Goal: Task Accomplishment & Management: Manage account settings

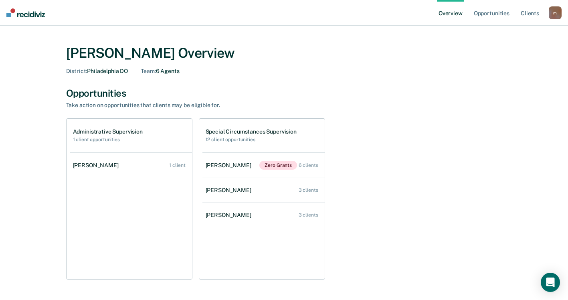
click at [266, 130] on h1 "Special Circumstances Supervision" at bounding box center [251, 131] width 91 height 7
click at [478, 15] on link "Opportunities" at bounding box center [491, 13] width 39 height 26
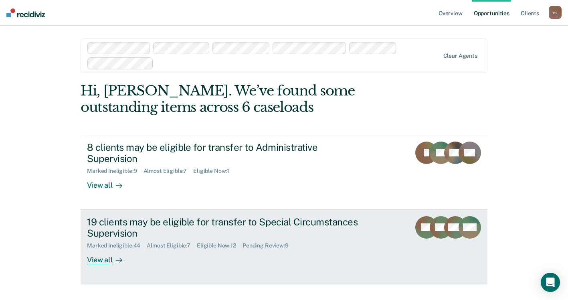
click at [226, 220] on div "19 clients may be eligible for transfer to Special Circumstances Supervision" at bounding box center [227, 227] width 281 height 23
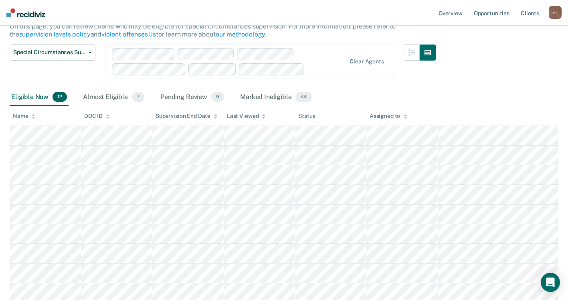
scroll to position [85, 0]
click at [171, 96] on div "Pending Review 9" at bounding box center [192, 98] width 67 height 18
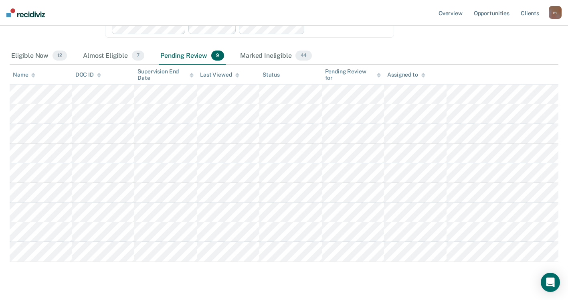
scroll to position [107, 0]
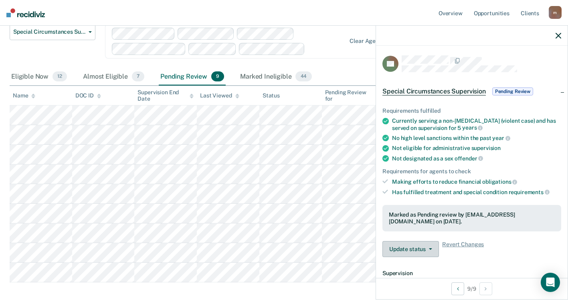
click at [431, 248] on icon "button" at bounding box center [430, 249] width 3 height 2
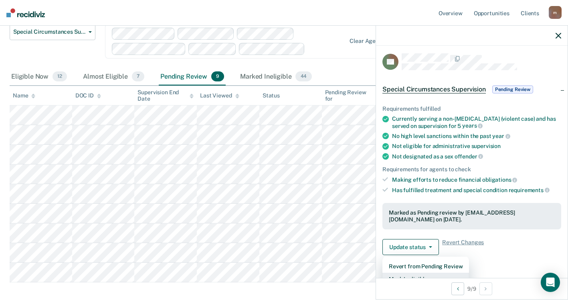
click at [427, 273] on button "Mark Ineligible" at bounding box center [425, 279] width 87 height 13
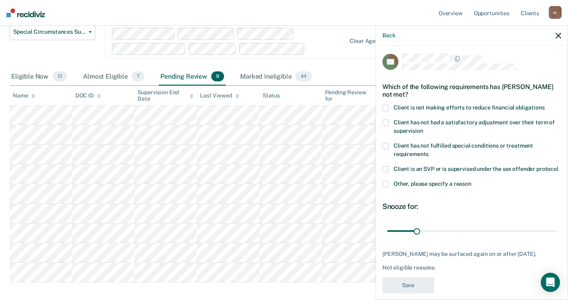
click at [386, 108] on span at bounding box center [385, 108] width 6 height 6
click at [545, 105] on input "Client is not making efforts to reduce financial obligations" at bounding box center [545, 105] width 0 height 0
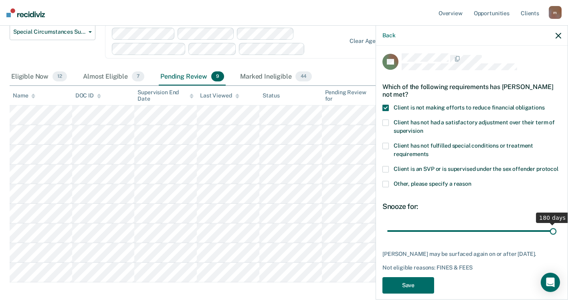
drag, startPoint x: 416, startPoint y: 238, endPoint x: 552, endPoint y: 234, distance: 136.4
click at [552, 234] on input "range" at bounding box center [471, 231] width 169 height 14
drag, startPoint x: 548, startPoint y: 237, endPoint x: 412, endPoint y: 233, distance: 135.5
click at [412, 233] on input "range" at bounding box center [471, 231] width 169 height 14
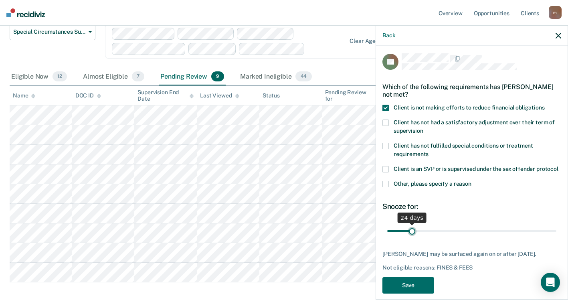
type input "26"
drag, startPoint x: 411, startPoint y: 238, endPoint x: 412, endPoint y: 234, distance: 4.6
click at [412, 234] on input "range" at bounding box center [471, 231] width 169 height 14
click at [399, 293] on button "Save" at bounding box center [408, 285] width 52 height 16
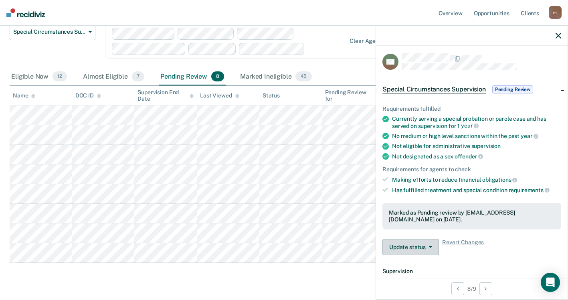
click at [407, 239] on button "Update status" at bounding box center [410, 247] width 57 height 16
click at [409, 274] on button "Mark Ineligible" at bounding box center [425, 279] width 87 height 13
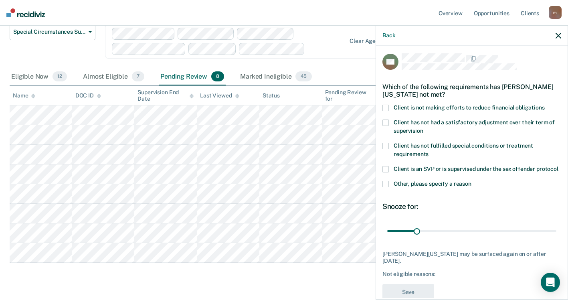
click at [384, 105] on span at bounding box center [385, 108] width 6 height 6
click at [545, 105] on input "Client is not making efforts to reduce financial obligations" at bounding box center [545, 105] width 0 height 0
type input "26"
click at [412, 238] on input "range" at bounding box center [471, 231] width 169 height 14
click at [424, 294] on button "Save" at bounding box center [408, 292] width 52 height 16
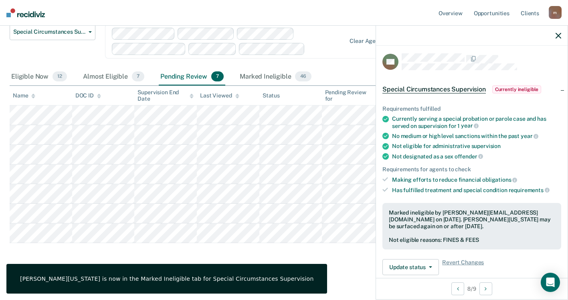
click at [328, 268] on main "Special Circumstances Supervision Special circumstances supervision allows reen…" at bounding box center [284, 117] width 568 height 362
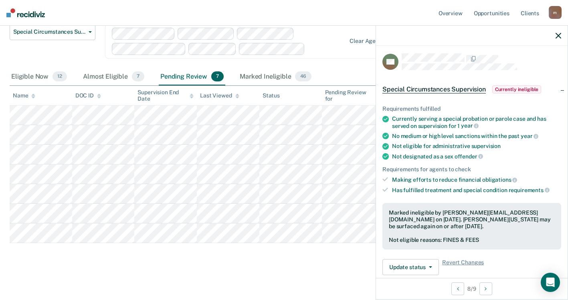
click at [559, 36] on icon "button" at bounding box center [559, 36] width 6 height 6
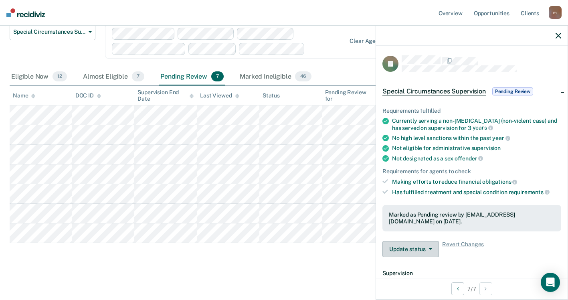
click at [431, 245] on button "Update status" at bounding box center [410, 249] width 57 height 16
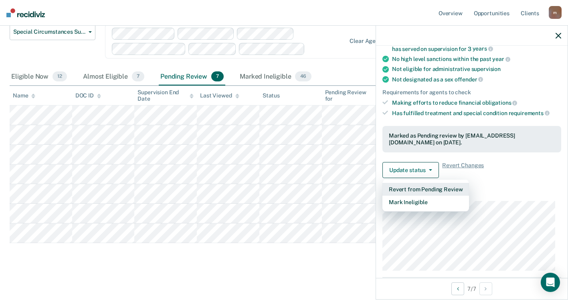
scroll to position [80, 0]
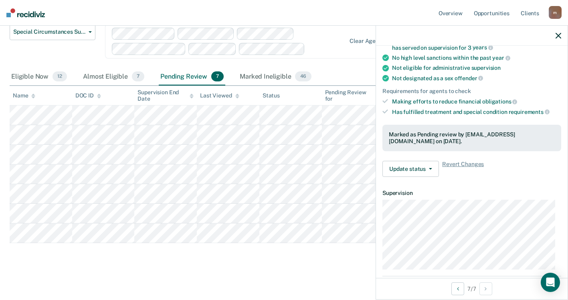
click at [491, 174] on div "Update status Revert from Pending Review Mark Ineligible Revert Changes" at bounding box center [471, 169] width 179 height 16
click at [430, 168] on icon "button" at bounding box center [430, 169] width 3 height 2
click at [513, 193] on dt "Supervision" at bounding box center [471, 193] width 179 height 7
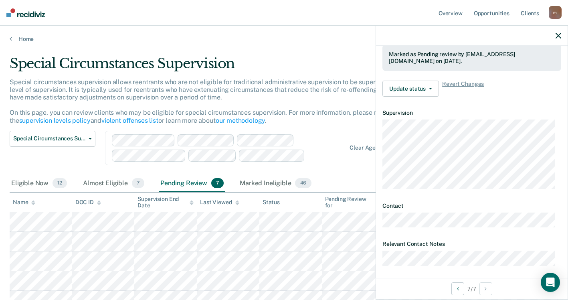
scroll to position [164, 0]
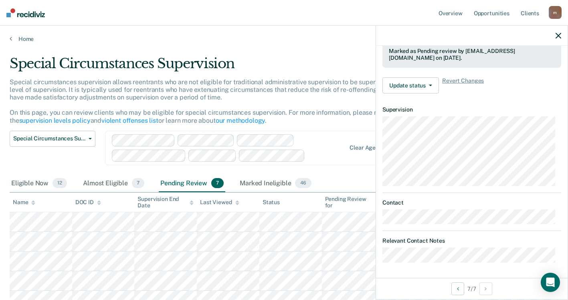
click at [559, 32] on button "button" at bounding box center [559, 35] width 6 height 7
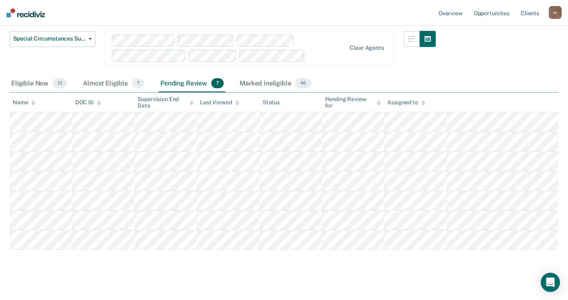
scroll to position [107, 0]
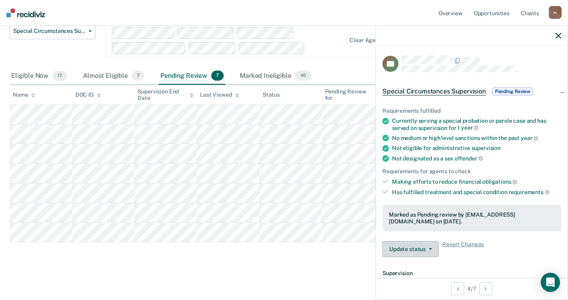
click at [432, 248] on button "Update status" at bounding box center [410, 249] width 57 height 16
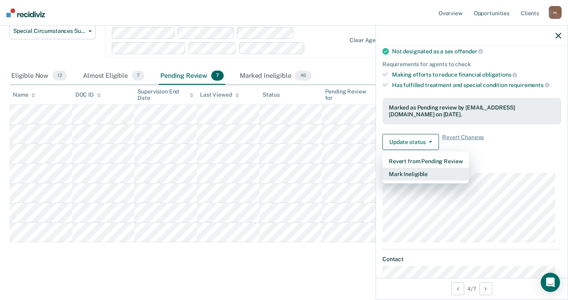
scroll to position [120, 0]
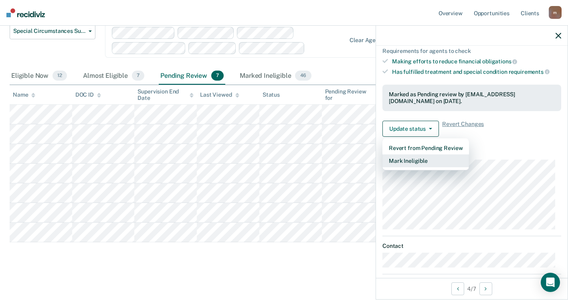
click at [397, 156] on button "Mark Ineligible" at bounding box center [425, 160] width 87 height 13
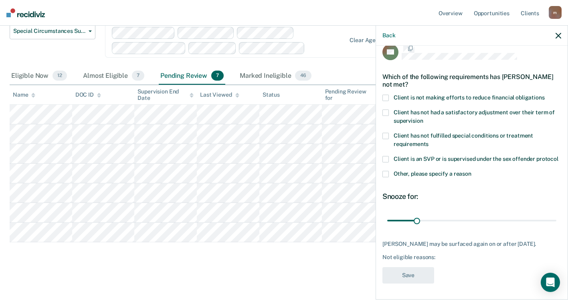
scroll to position [20, 0]
type input "26"
click at [412, 219] on input "range" at bounding box center [471, 221] width 169 height 14
click at [385, 95] on span at bounding box center [385, 98] width 6 height 6
click at [545, 95] on input "Client is not making efforts to reduce financial obligations" at bounding box center [545, 95] width 0 height 0
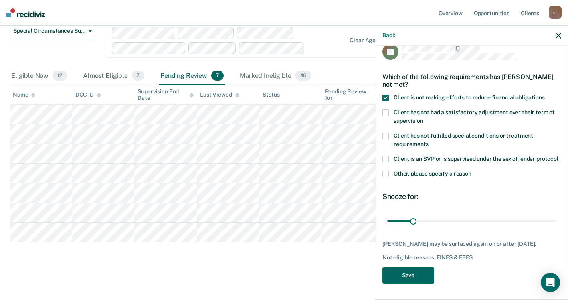
click at [411, 279] on button "Save" at bounding box center [408, 275] width 52 height 16
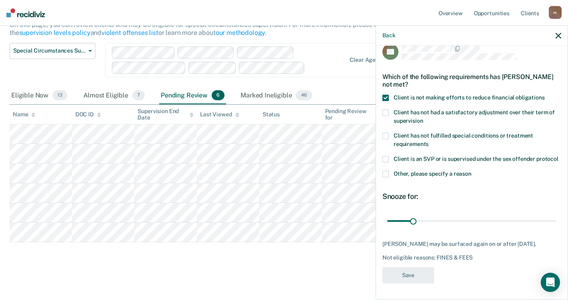
scroll to position [88, 0]
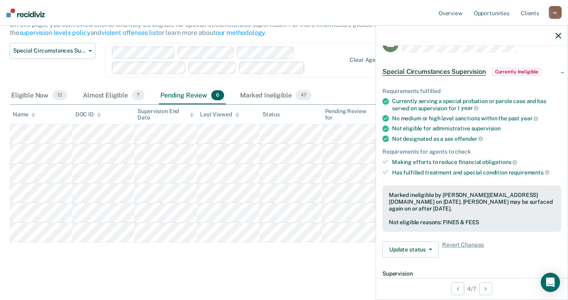
click at [558, 36] on icon "button" at bounding box center [559, 36] width 6 height 6
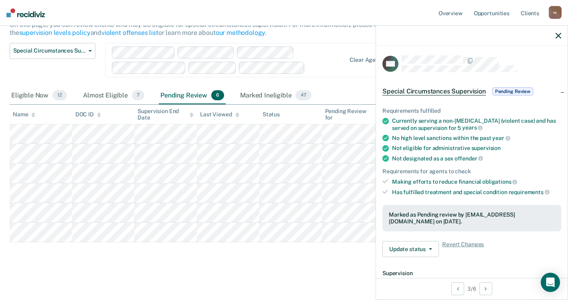
click at [556, 36] on div at bounding box center [472, 36] width 192 height 20
click at [557, 36] on icon "button" at bounding box center [559, 36] width 6 height 6
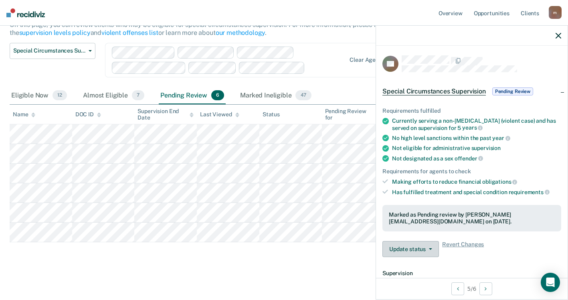
click at [426, 248] on span "button" at bounding box center [429, 249] width 6 height 2
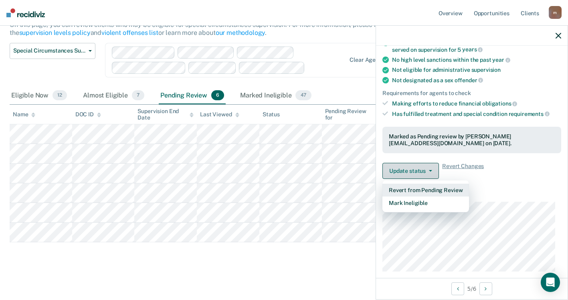
scroll to position [80, 0]
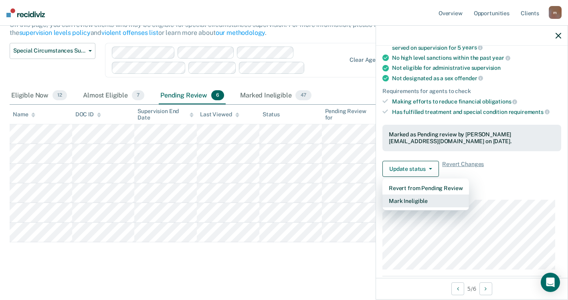
click at [410, 202] on button "Mark Ineligible" at bounding box center [425, 200] width 87 height 13
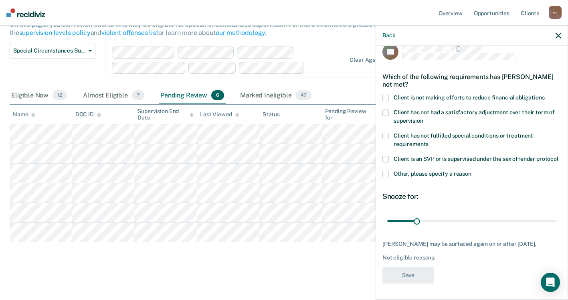
scroll to position [20, 0]
click at [385, 95] on span at bounding box center [385, 98] width 6 height 6
click at [545, 95] on input "Client is not making efforts to reduce financial obligations" at bounding box center [545, 95] width 0 height 0
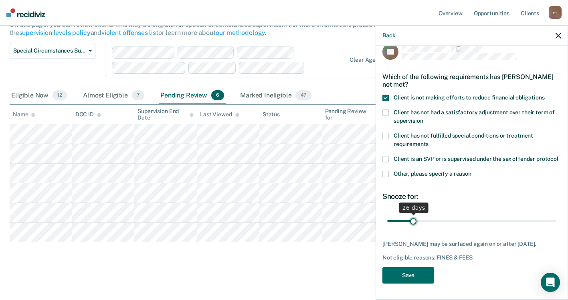
type input "26"
click at [412, 222] on input "range" at bounding box center [471, 221] width 169 height 14
click at [412, 273] on button "Save" at bounding box center [408, 275] width 52 height 16
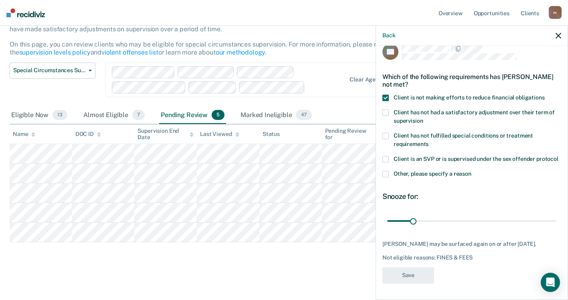
scroll to position [68, 0]
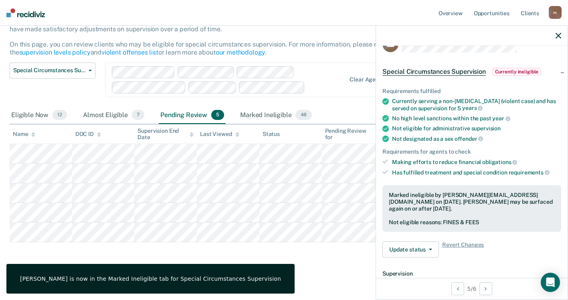
click at [333, 98] on div "Special Circumstances Supervision Administrative Supervision Special Circumstan…" at bounding box center [223, 85] width 426 height 44
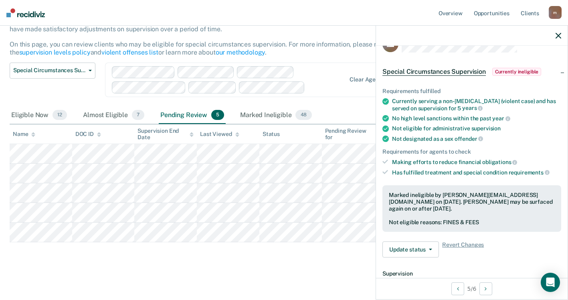
click at [559, 33] on icon "button" at bounding box center [559, 36] width 6 height 6
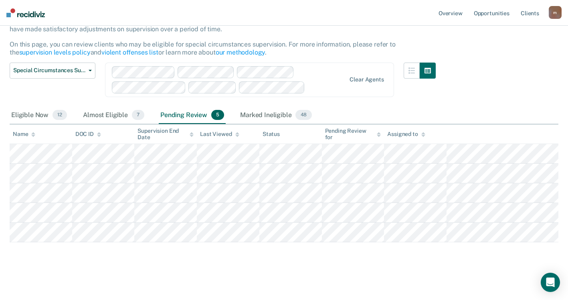
click at [453, 264] on div "Special Circumstances Supervision Special circumstances supervision allows reen…" at bounding box center [284, 126] width 549 height 278
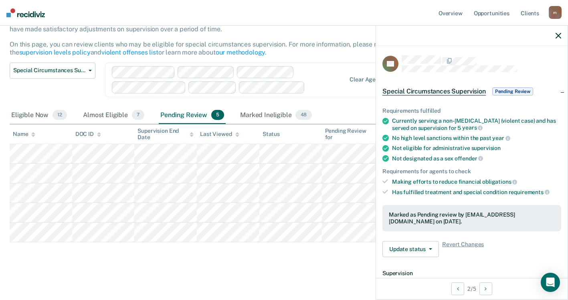
click at [337, 267] on main "Special Circumstances Supervision Special circumstances supervision allows reen…" at bounding box center [284, 135] width 568 height 323
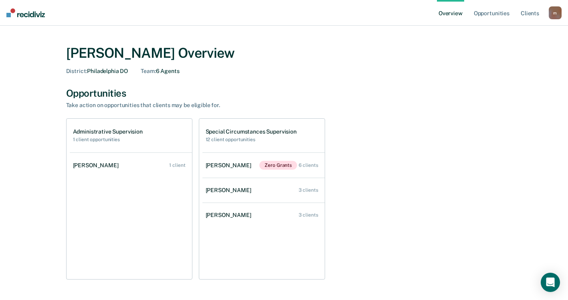
scroll to position [40, 0]
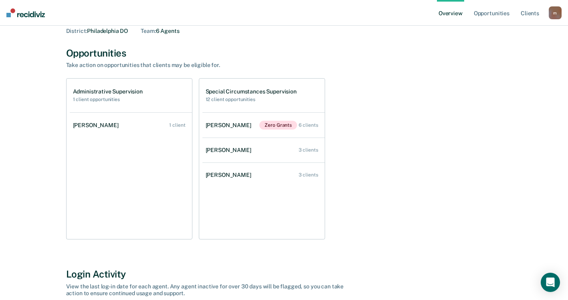
click at [255, 91] on h1 "Special Circumstances Supervision" at bounding box center [251, 91] width 91 height 7
click at [483, 9] on link "Opportunities" at bounding box center [491, 13] width 39 height 26
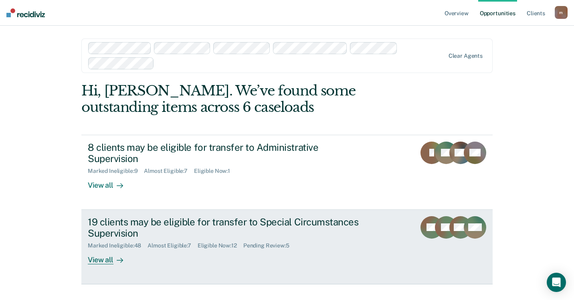
click at [104, 257] on div "View all" at bounding box center [110, 257] width 45 height 16
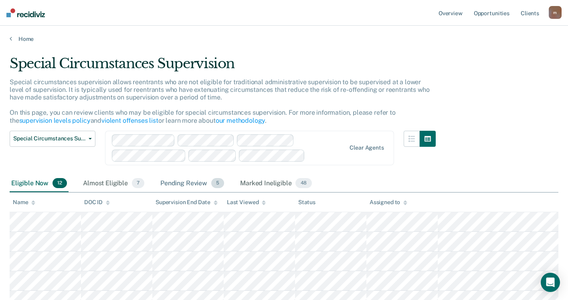
click at [200, 182] on div "Pending Review 5" at bounding box center [192, 184] width 67 height 18
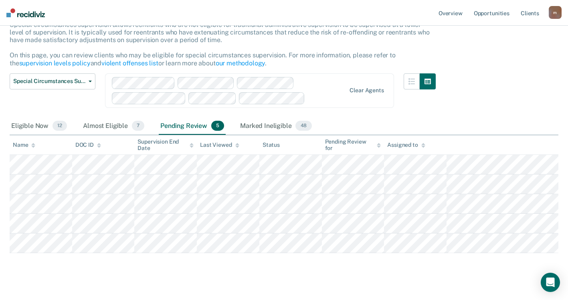
scroll to position [68, 0]
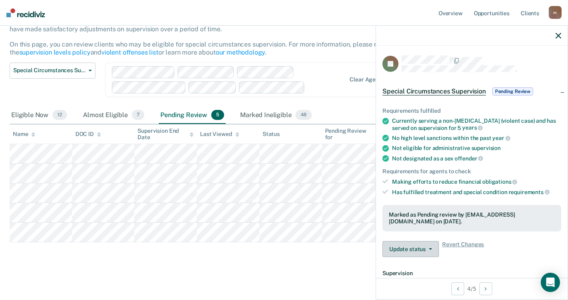
click at [429, 248] on icon "button" at bounding box center [430, 249] width 3 height 2
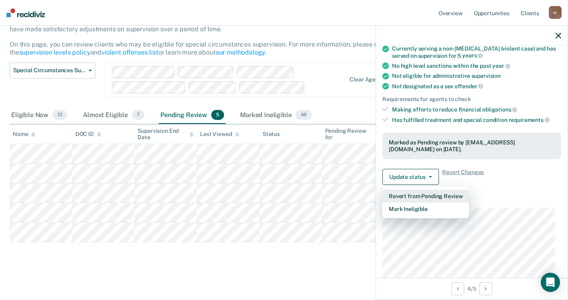
scroll to position [80, 0]
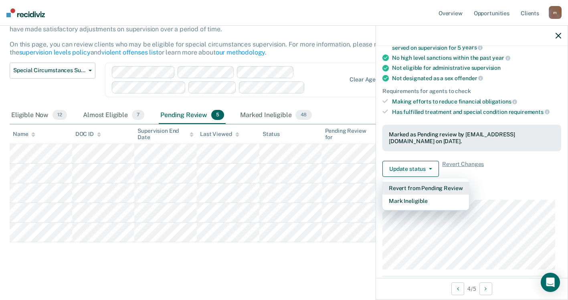
click at [418, 189] on button "Revert from Pending Review" at bounding box center [425, 188] width 87 height 13
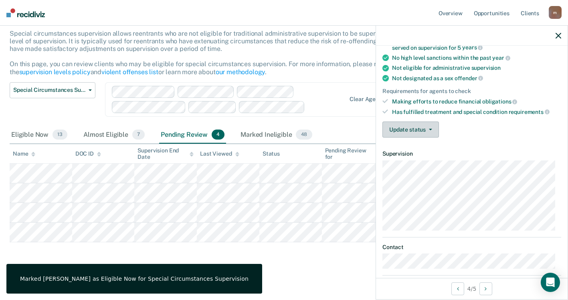
click at [431, 127] on button "Update status" at bounding box center [410, 129] width 57 height 16
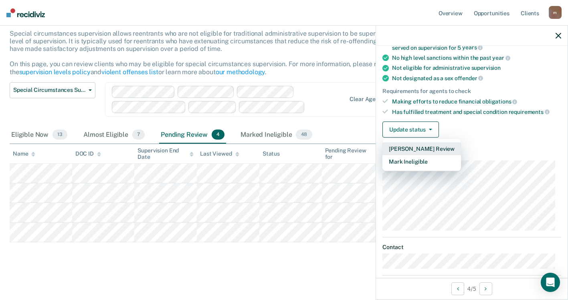
click at [432, 148] on button "[PERSON_NAME] Review" at bounding box center [421, 148] width 79 height 13
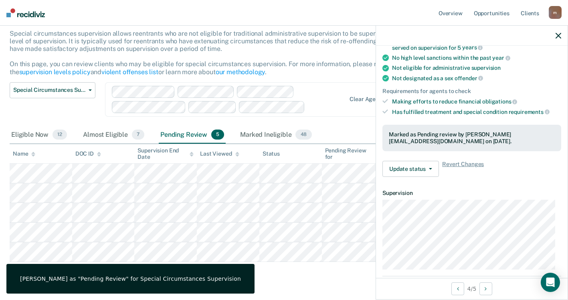
click at [352, 128] on div "Eligible Now 12 Almost Eligible 7 Pending Review 5 Marked Ineligible 48" at bounding box center [284, 135] width 549 height 18
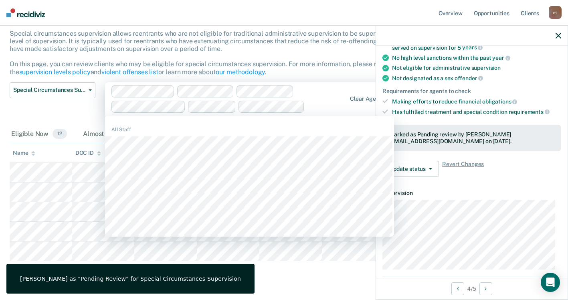
click at [322, 91] on div at bounding box center [228, 98] width 235 height 27
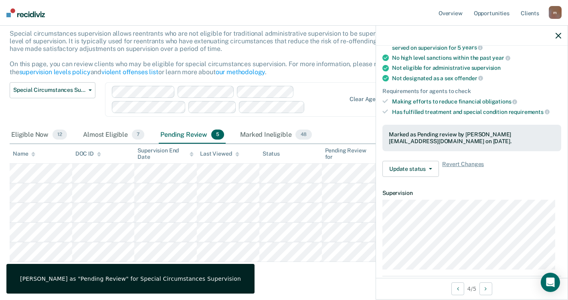
click at [327, 65] on p "Special circumstances supervision allows reentrants who are not eligible for tr…" at bounding box center [220, 53] width 420 height 46
click at [557, 35] on icon "button" at bounding box center [559, 36] width 6 height 6
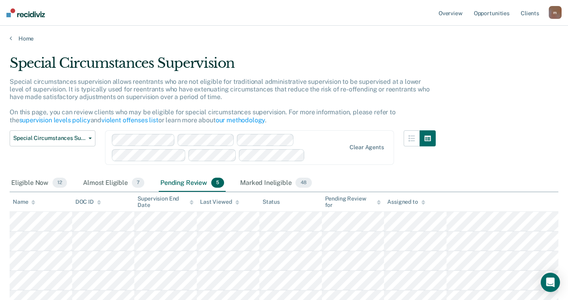
scroll to position [0, 0]
click at [496, 15] on link "Opportunities" at bounding box center [491, 13] width 39 height 26
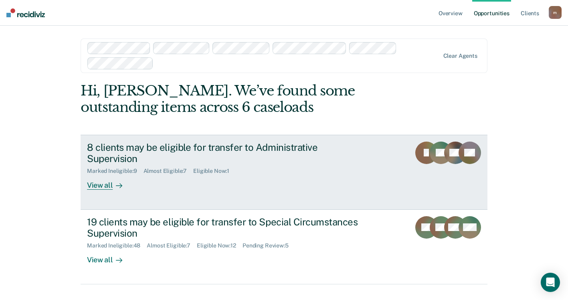
click at [93, 184] on div "View all" at bounding box center [109, 182] width 45 height 16
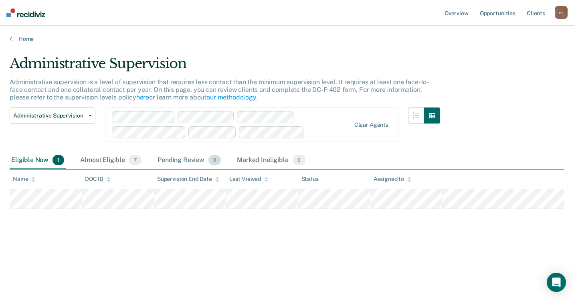
click at [193, 160] on div "Pending Review 0" at bounding box center [189, 161] width 67 height 18
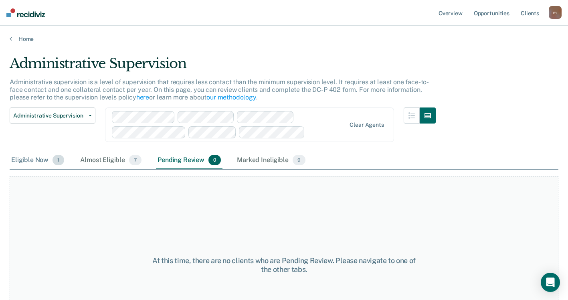
click at [42, 161] on div "Eligible Now 1" at bounding box center [38, 161] width 56 height 18
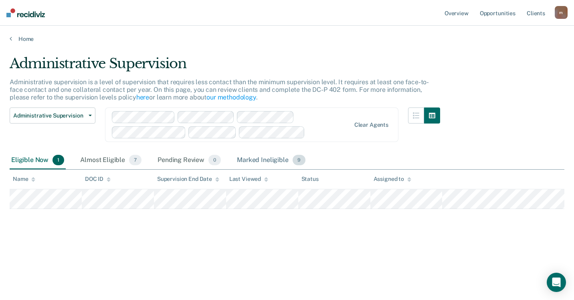
click at [282, 156] on div "Marked Ineligible 9" at bounding box center [271, 161] width 72 height 18
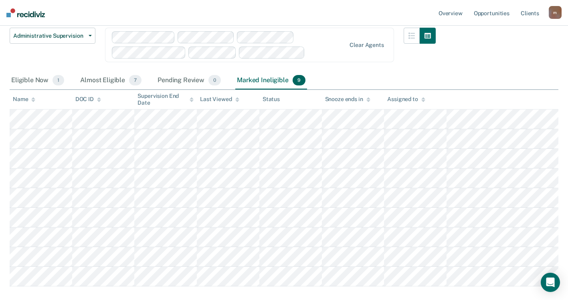
scroll to position [120, 0]
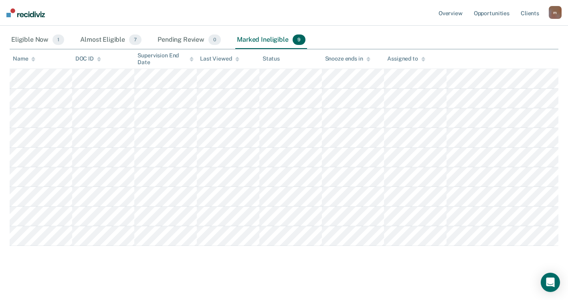
click at [196, 37] on div "Pending Review 0" at bounding box center [189, 40] width 67 height 18
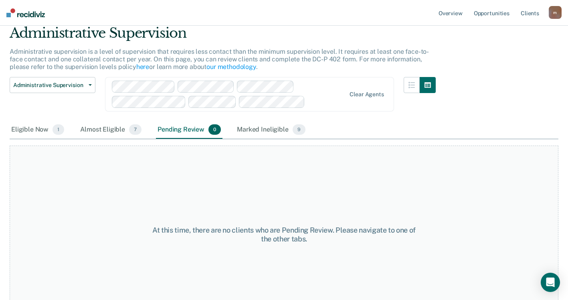
scroll to position [0, 0]
